Goal: Find specific page/section: Find specific page/section

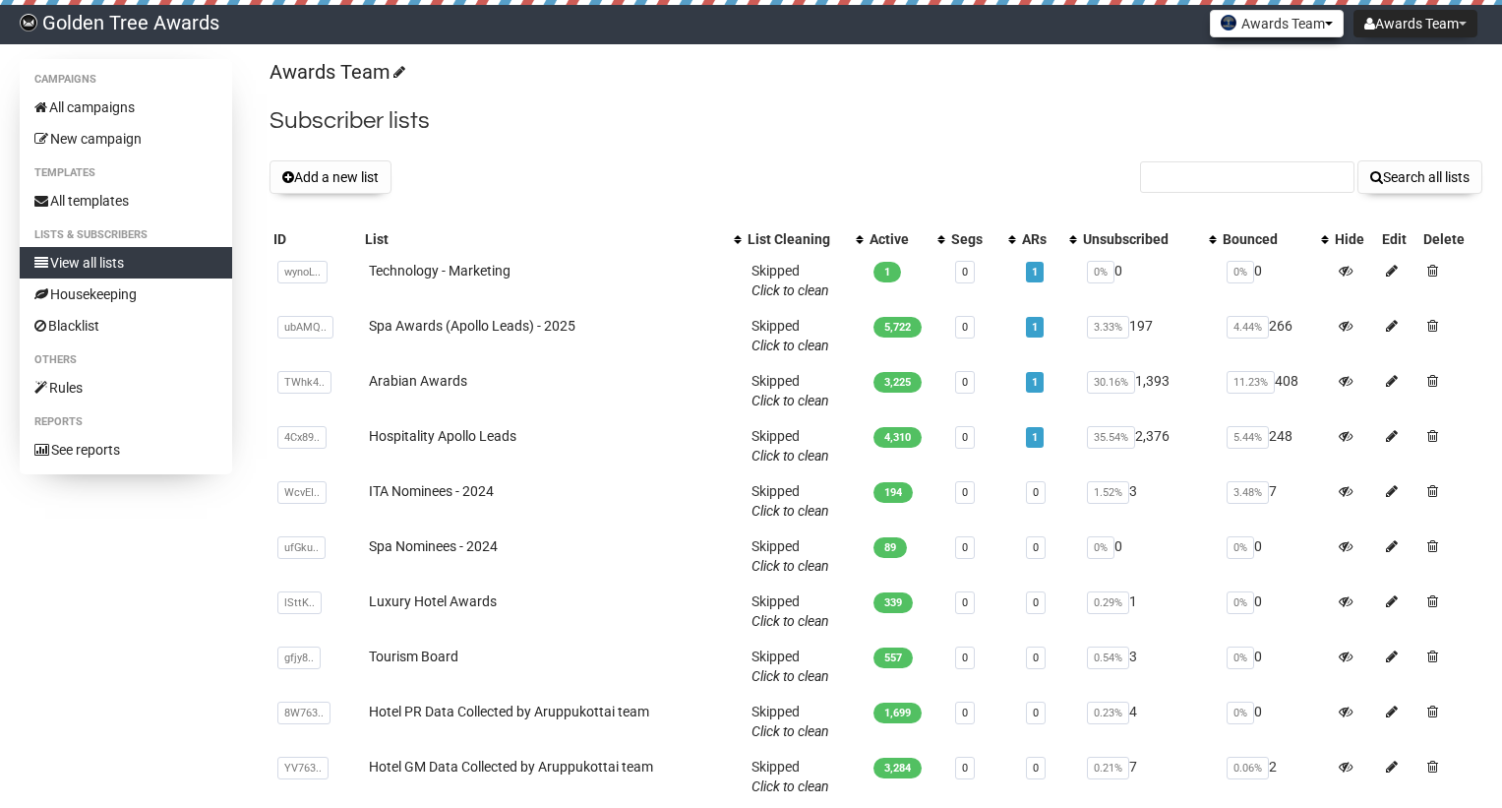
click at [1241, 23] on button "Awards Team" at bounding box center [1277, 24] width 134 height 28
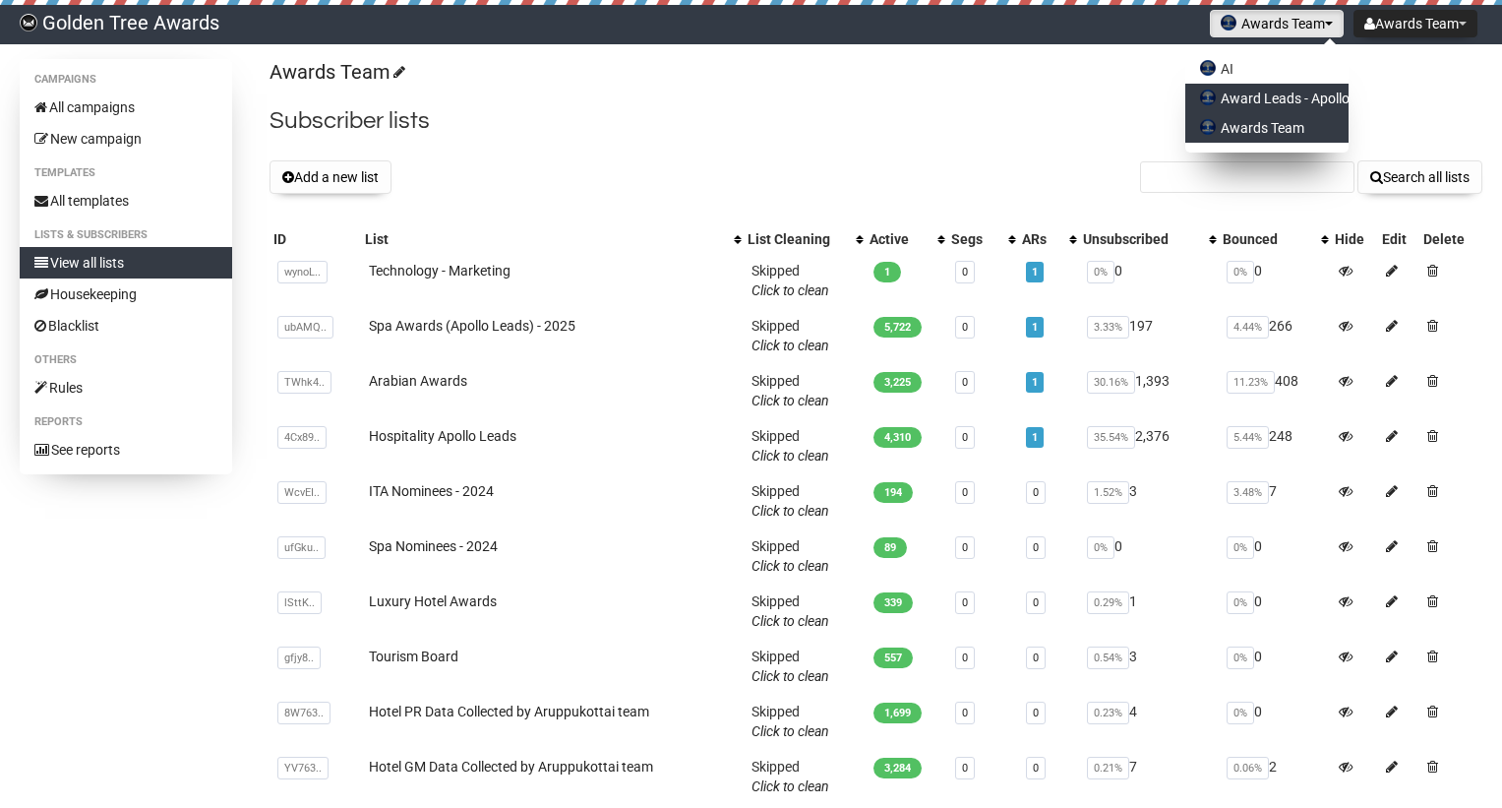
click at [1242, 87] on link "Award Leads - Apollo" at bounding box center [1266, 99] width 163 height 30
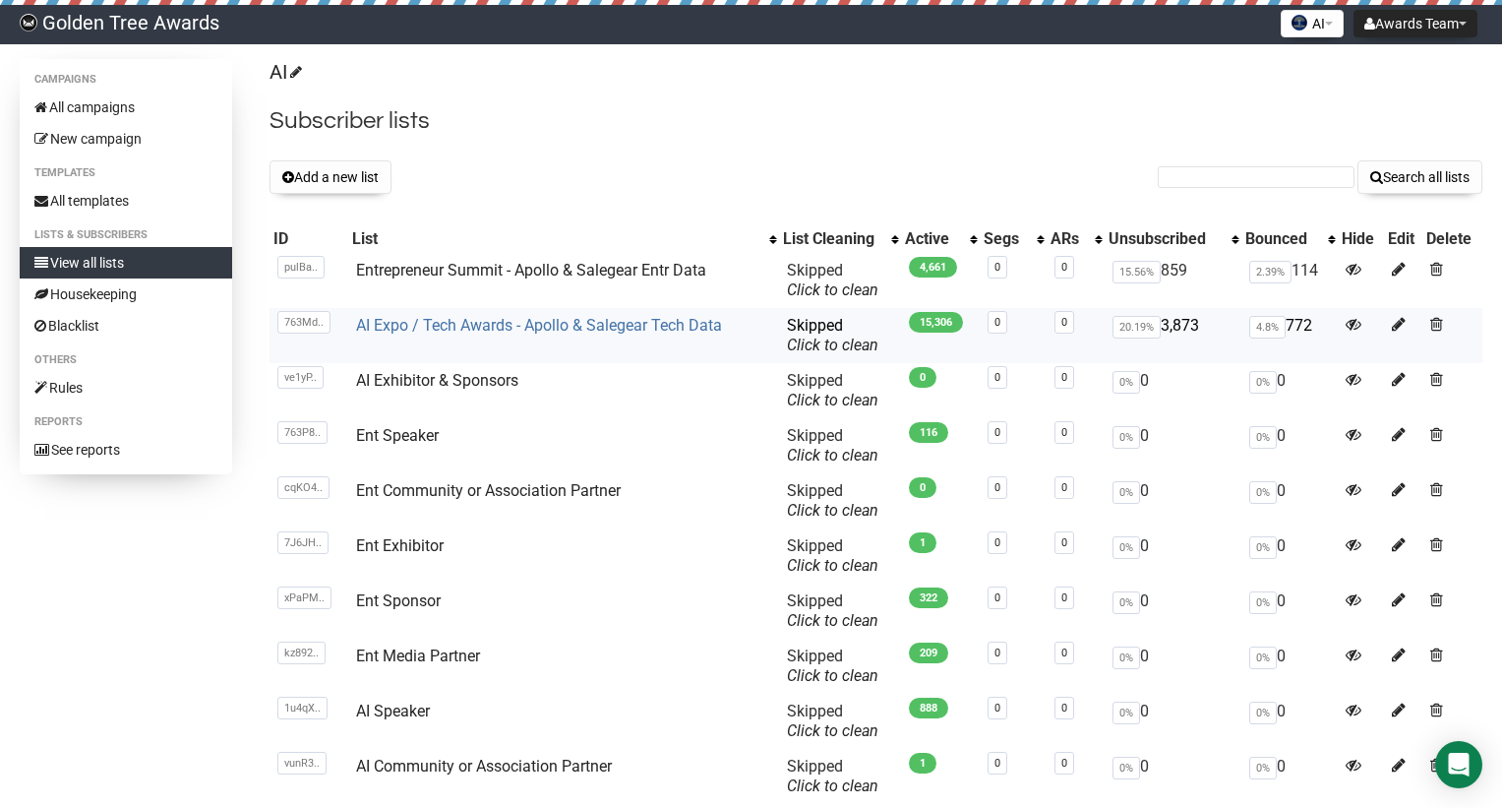
click at [472, 323] on link "AI Expo / Tech Awards - Apollo & Salegear Tech Data" at bounding box center [539, 325] width 366 height 19
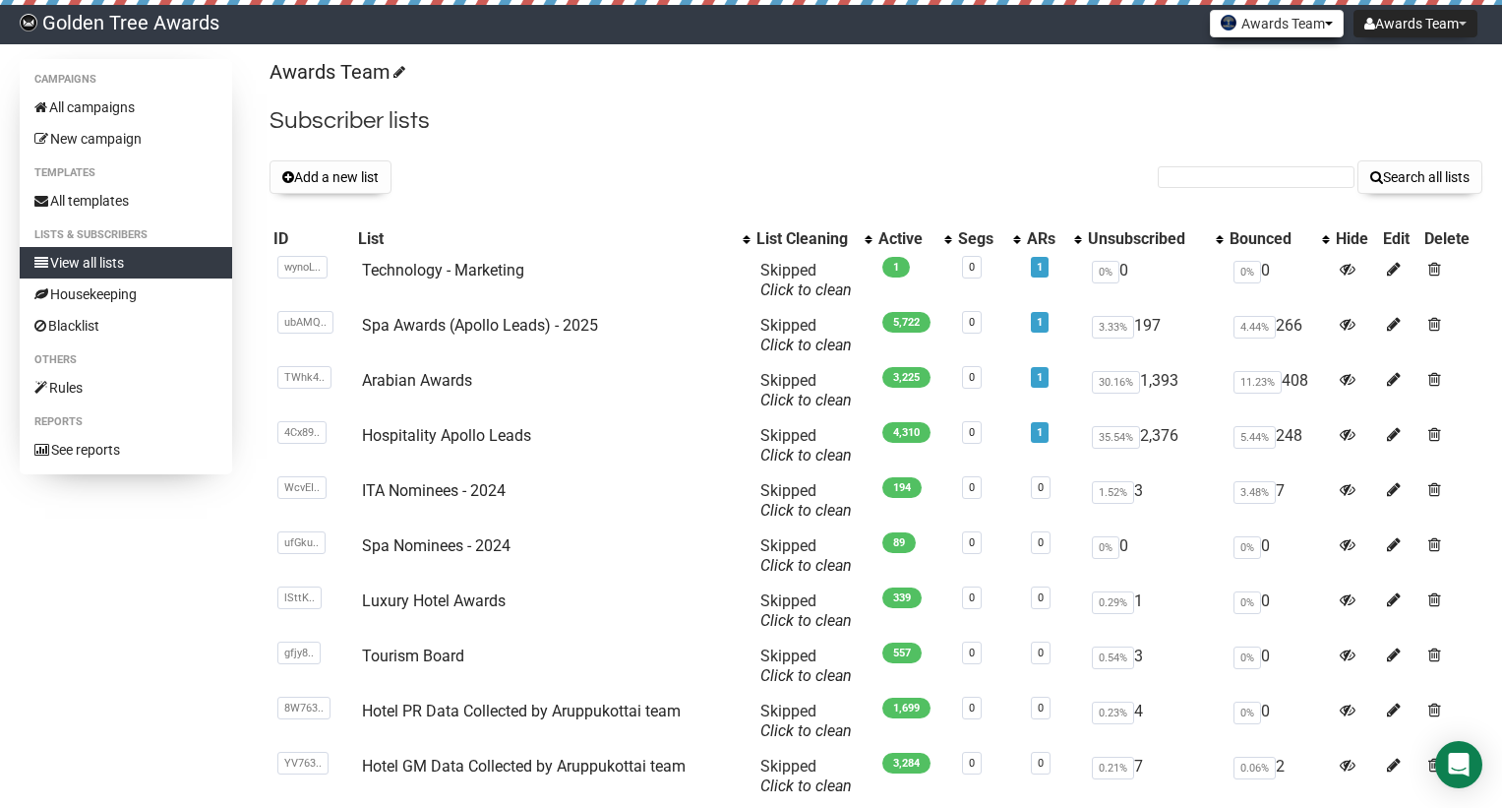
click at [1266, 14] on button "Awards Team" at bounding box center [1277, 24] width 134 height 28
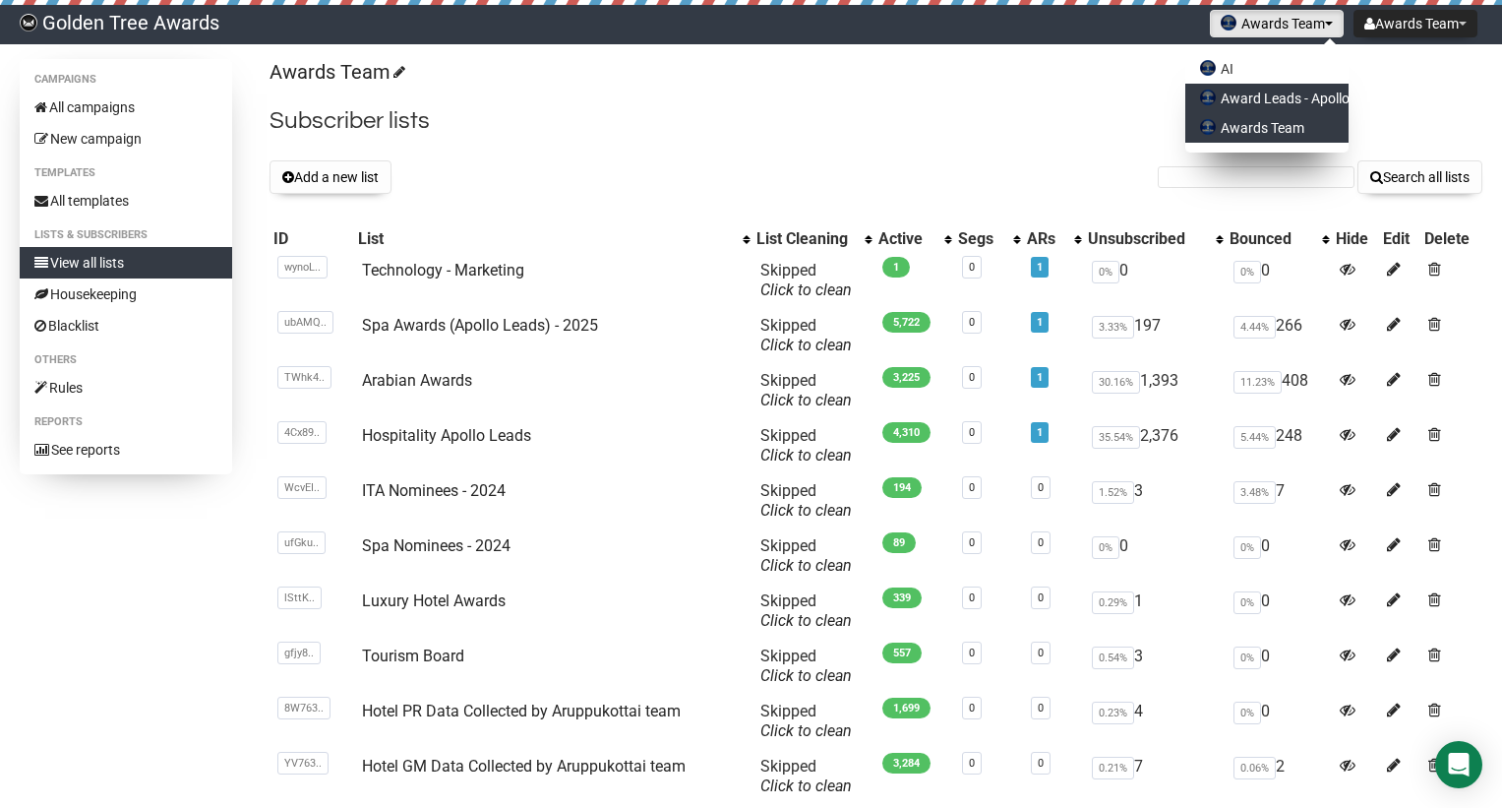
click at [1261, 105] on link "Award Leads - Apollo" at bounding box center [1266, 99] width 163 height 30
